Goal: Task Accomplishment & Management: Manage account settings

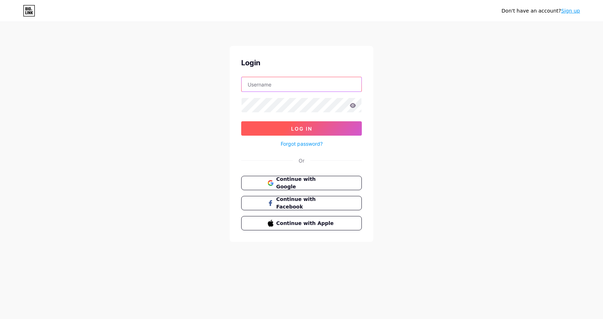
type input "[EMAIL_ADDRESS][DOMAIN_NAME]"
click at [296, 131] on span "Log In" at bounding box center [301, 129] width 21 height 6
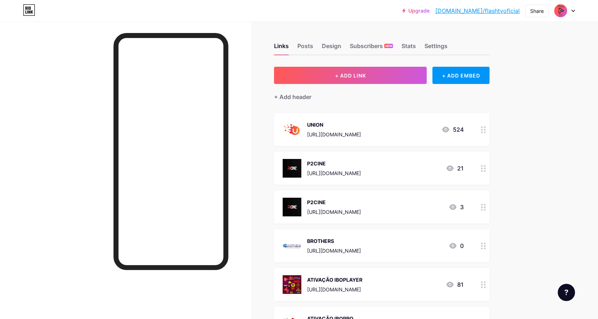
drag, startPoint x: 361, startPoint y: 174, endPoint x: 348, endPoint y: 173, distance: 13.7
click at [348, 173] on div "[URL][DOMAIN_NAME]" at bounding box center [334, 173] width 54 height 8
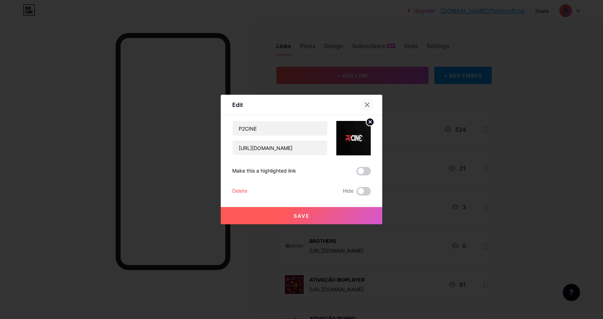
click at [367, 104] on icon at bounding box center [367, 105] width 6 height 6
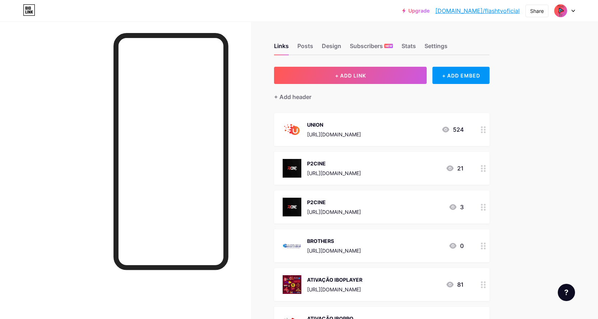
drag, startPoint x: 347, startPoint y: 251, endPoint x: 330, endPoint y: 251, distance: 16.2
click at [330, 251] on div "[URL][DOMAIN_NAME]" at bounding box center [334, 251] width 54 height 8
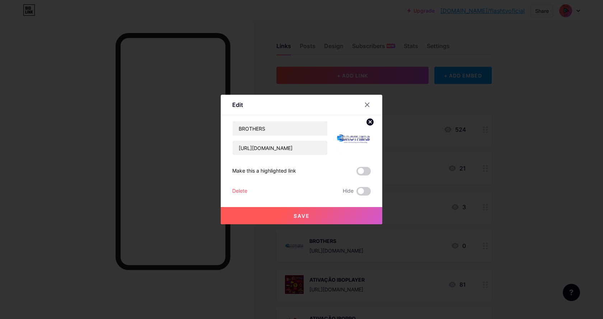
click at [408, 212] on div at bounding box center [301, 159] width 603 height 319
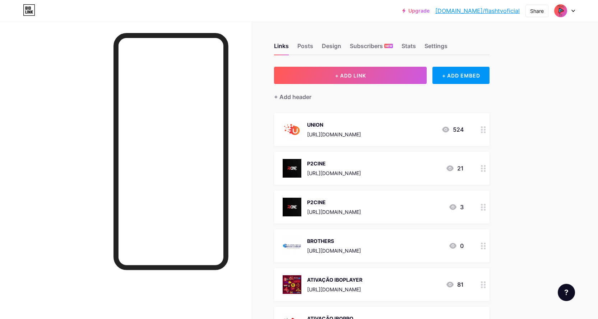
click at [486, 249] on div at bounding box center [483, 245] width 12 height 33
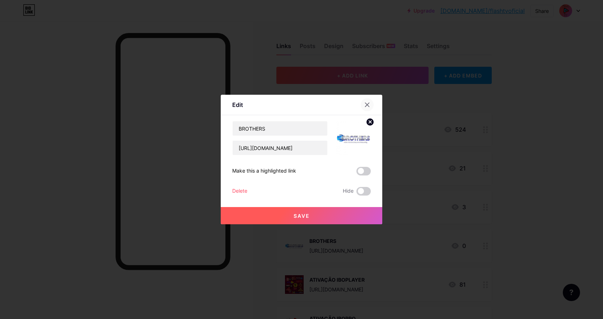
click at [367, 105] on icon at bounding box center [367, 105] width 6 height 6
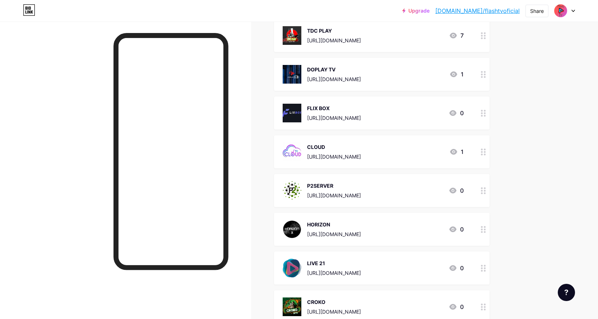
scroll to position [826, 0]
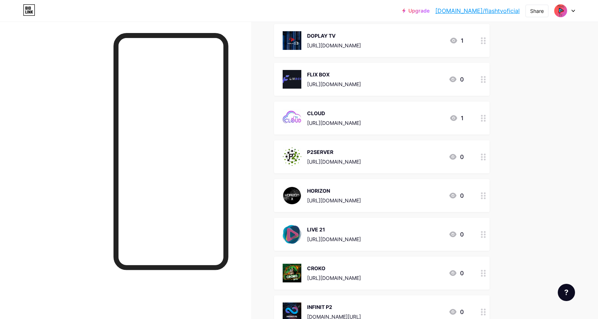
drag, startPoint x: 431, startPoint y: 121, endPoint x: 430, endPoint y: 91, distance: 30.5
click at [430, 91] on span "UNION [URL][DOMAIN_NAME] 524 P2CINE [URL][DOMAIN_NAME] 21 P2CINE [URL][DOMAIN_N…" at bounding box center [381, 253] width 215 height 1933
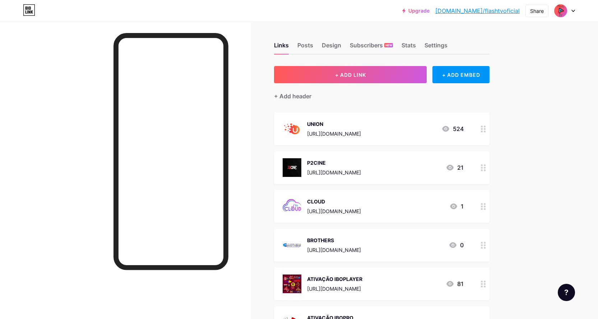
scroll to position [0, 0]
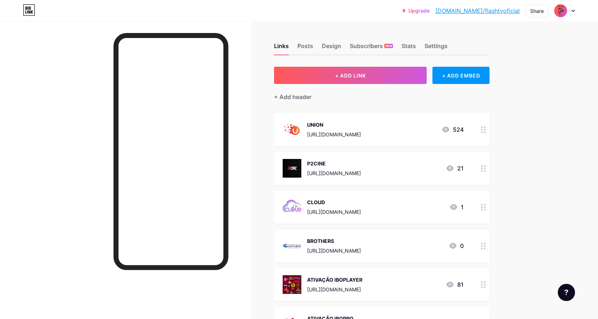
click at [406, 208] on div "BROTHERS [URL][DOMAIN_NAME] 0" at bounding box center [373, 207] width 181 height 19
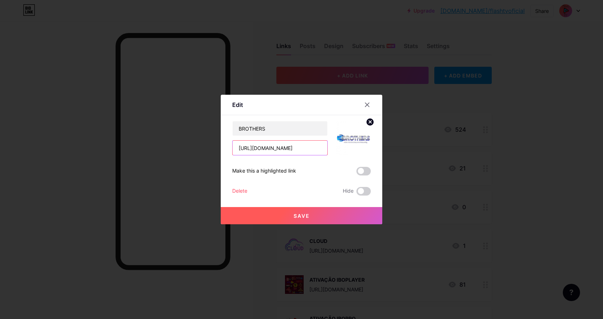
drag, startPoint x: 308, startPoint y: 148, endPoint x: 231, endPoint y: 141, distance: 78.2
click at [233, 141] on input "[URL][DOMAIN_NAME]" at bounding box center [280, 148] width 95 height 14
paste input "[DOMAIN_NAME]/login"
type input "[URL][DOMAIN_NAME]"
click at [318, 217] on button "Save" at bounding box center [302, 215] width 162 height 17
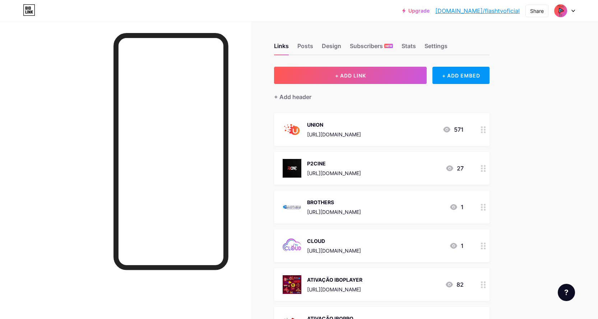
click at [361, 240] on div "CLOUD" at bounding box center [334, 241] width 54 height 8
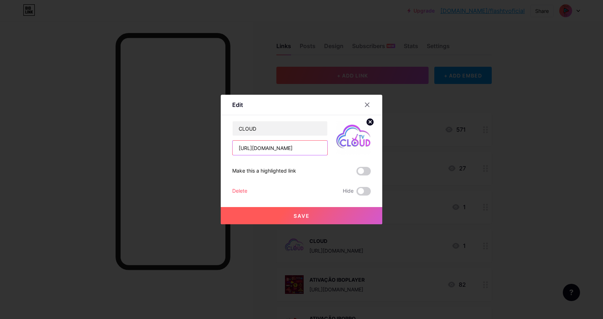
click at [314, 148] on input "[URL][DOMAIN_NAME]" at bounding box center [280, 148] width 95 height 14
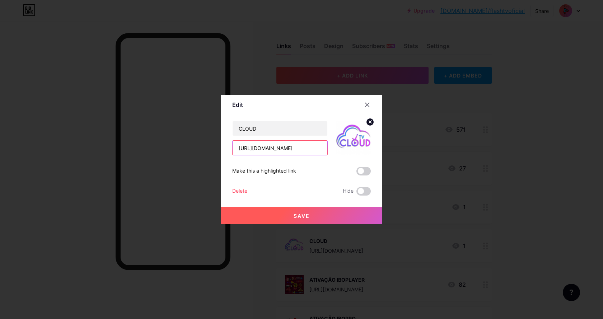
paste input "[DOMAIN_NAME]"
type input "[URL][DOMAIN_NAME]"
click at [332, 212] on button "Save" at bounding box center [302, 215] width 162 height 17
